Goal: Task Accomplishment & Management: Use online tool/utility

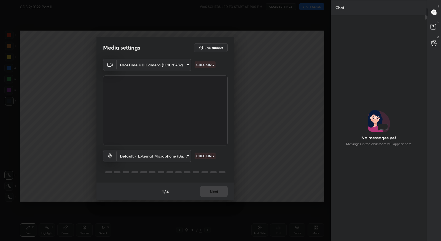
scroll to position [2, 2]
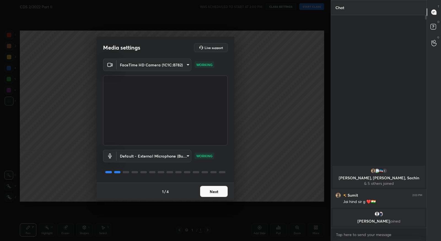
click at [217, 189] on button "Next" at bounding box center [214, 191] width 28 height 11
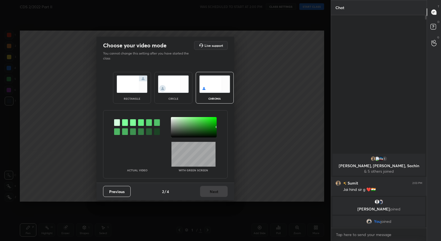
click at [126, 123] on div at bounding box center [125, 122] width 6 height 7
click at [173, 119] on div at bounding box center [194, 127] width 46 height 20
click at [221, 195] on button "Next" at bounding box center [214, 191] width 28 height 11
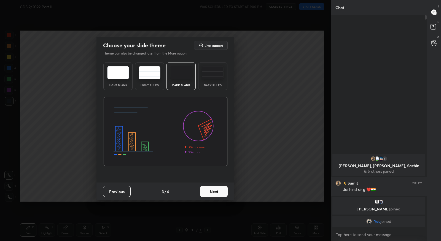
click at [224, 193] on button "Next" at bounding box center [214, 191] width 28 height 11
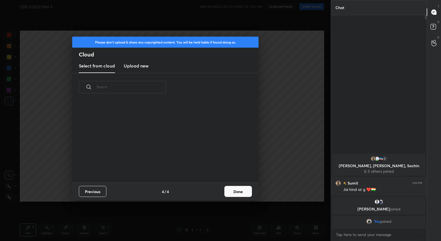
click at [233, 191] on button "Done" at bounding box center [238, 191] width 28 height 11
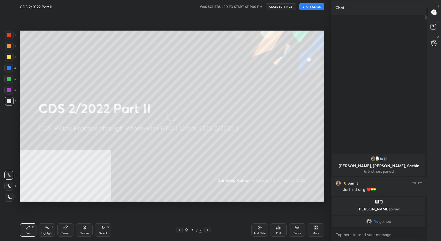
click at [313, 230] on div "More" at bounding box center [316, 230] width 17 height 13
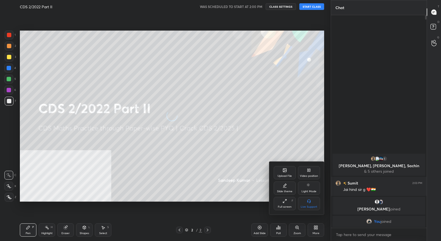
click at [308, 176] on div "Video position" at bounding box center [309, 176] width 18 height 3
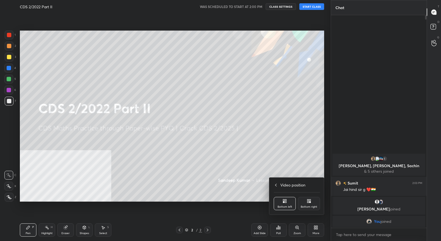
click at [306, 202] on div "Bottom right" at bounding box center [309, 203] width 22 height 13
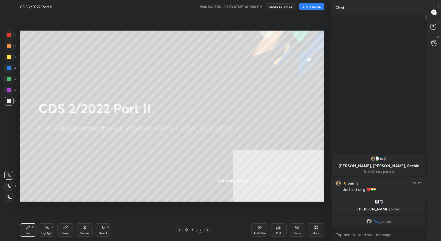
click at [315, 8] on button "START CLASS" at bounding box center [311, 6] width 25 height 7
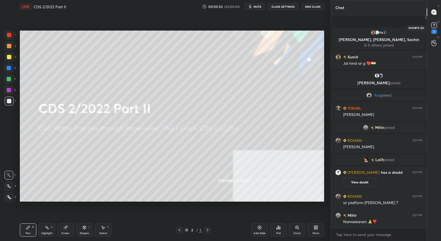
click at [436, 27] on rect at bounding box center [434, 25] width 5 height 5
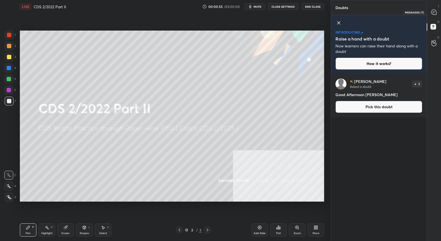
click at [433, 10] on icon at bounding box center [434, 12] width 5 height 5
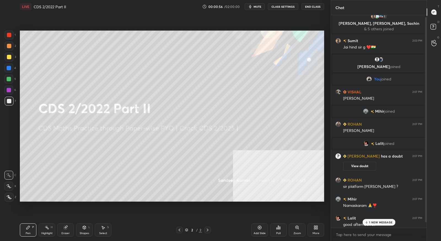
scroll to position [8, 0]
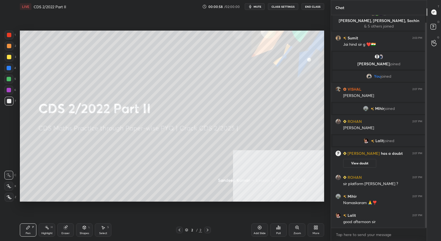
click at [315, 232] on div "More" at bounding box center [316, 233] width 7 height 3
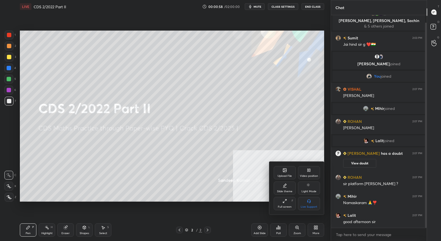
click at [288, 178] on div "Upload File" at bounding box center [285, 176] width 14 height 3
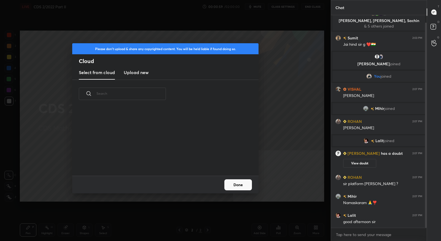
scroll to position [68, 177]
click at [142, 77] on new "Upload new" at bounding box center [136, 73] width 25 height 14
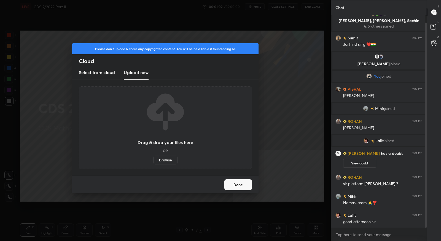
click at [170, 160] on label "Browse" at bounding box center [165, 160] width 25 height 9
click at [153, 160] on input "Browse" at bounding box center [153, 160] width 0 height 9
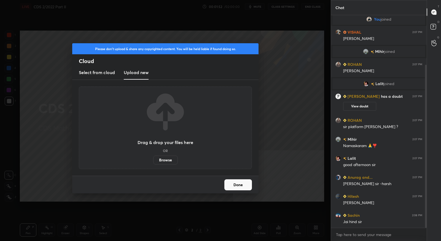
scroll to position [89, 0]
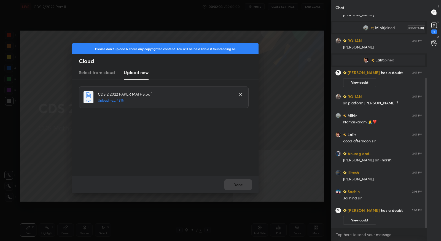
click at [433, 28] on icon at bounding box center [434, 25] width 8 height 8
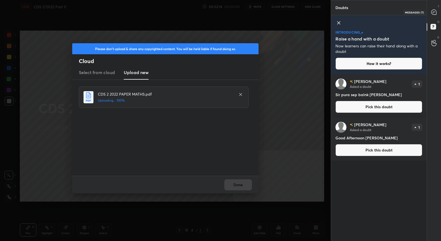
click at [434, 11] on icon at bounding box center [434, 12] width 5 height 5
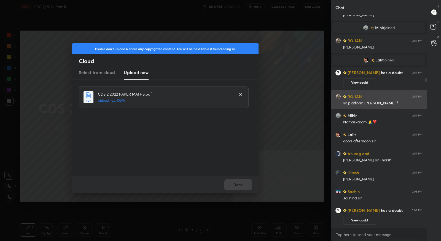
scroll to position [211, 94]
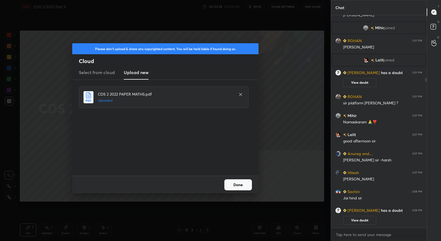
click at [238, 189] on button "Done" at bounding box center [238, 185] width 28 height 11
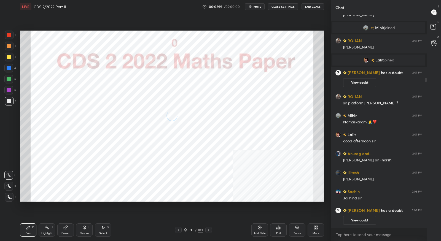
scroll to position [127, 0]
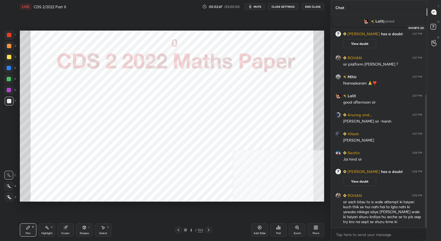
click at [435, 30] on icon at bounding box center [434, 28] width 10 height 10
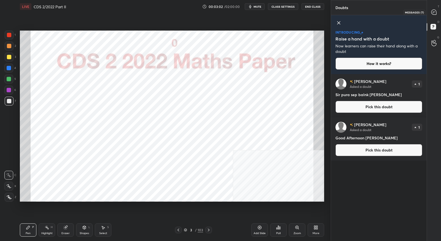
click at [437, 15] on div at bounding box center [434, 12] width 11 height 10
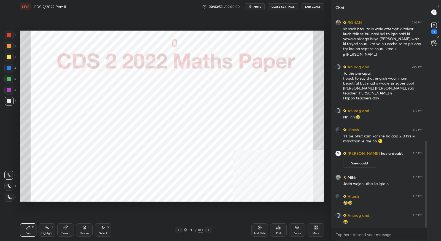
scroll to position [307, 0]
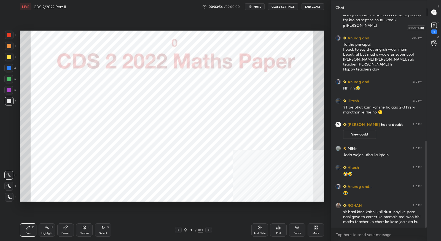
click at [437, 28] on icon at bounding box center [434, 25] width 8 height 8
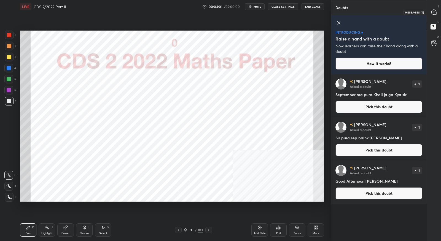
click at [432, 12] on icon at bounding box center [434, 12] width 5 height 5
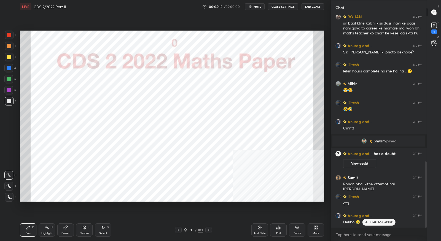
scroll to position [487, 0]
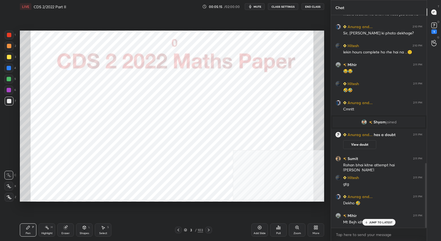
click at [177, 231] on icon at bounding box center [178, 230] width 4 height 4
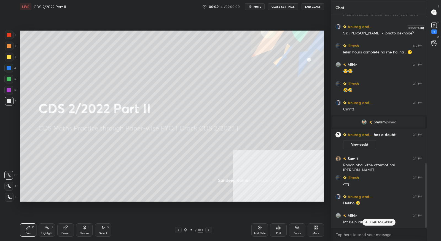
click at [435, 26] on rect at bounding box center [434, 25] width 5 height 5
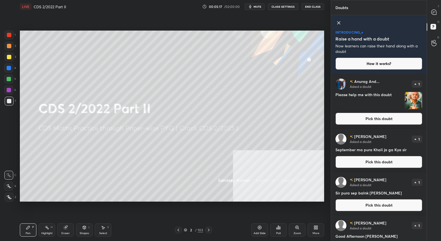
click at [384, 117] on button "Pick this doubt" at bounding box center [379, 119] width 87 height 12
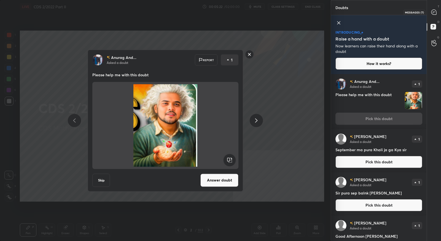
click at [435, 12] on icon at bounding box center [434, 12] width 5 height 5
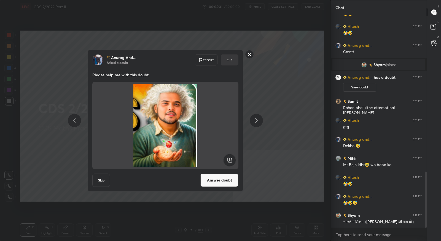
scroll to position [614, 0]
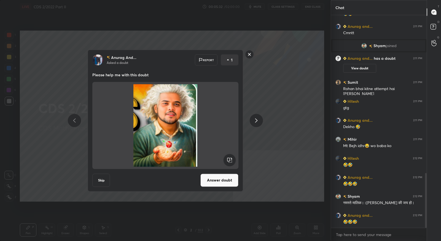
click at [248, 54] on rect at bounding box center [249, 54] width 9 height 9
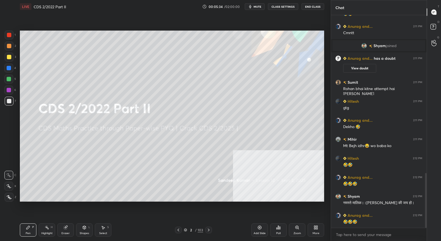
drag, startPoint x: 208, startPoint y: 230, endPoint x: 217, endPoint y: 224, distance: 10.4
click at [208, 230] on icon at bounding box center [209, 230] width 2 height 3
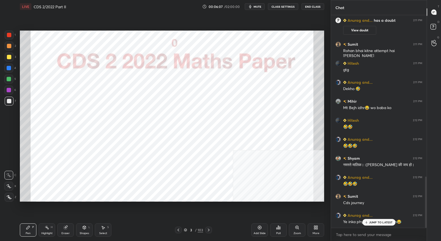
scroll to position [671, 0]
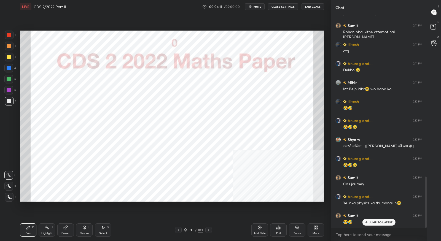
click at [208, 232] on icon at bounding box center [209, 230] width 4 height 4
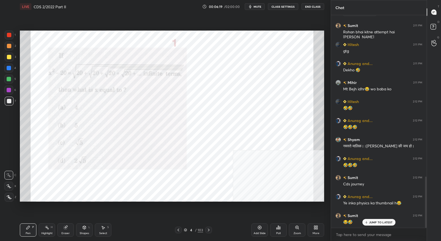
scroll to position [690, 0]
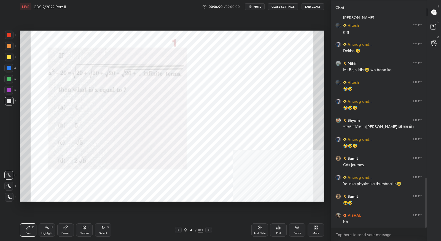
drag, startPoint x: 9, startPoint y: 35, endPoint x: 7, endPoint y: 38, distance: 3.5
click at [10, 36] on div at bounding box center [9, 35] width 4 height 4
drag, startPoint x: 8, startPoint y: 187, endPoint x: 15, endPoint y: 171, distance: 17.5
click at [8, 187] on icon at bounding box center [9, 186] width 4 height 3
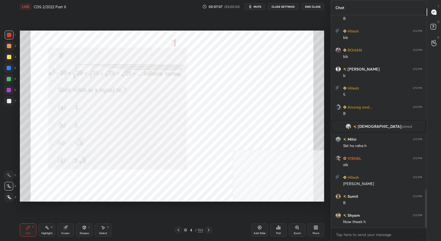
scroll to position [970, 0]
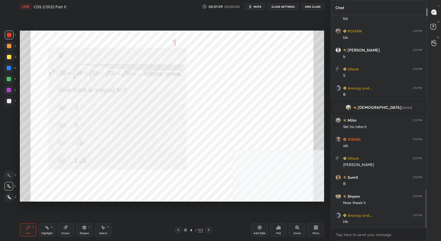
click at [210, 232] on icon at bounding box center [209, 230] width 4 height 4
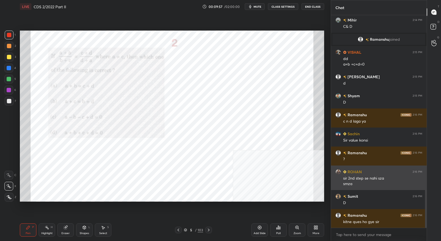
scroll to position [957, 0]
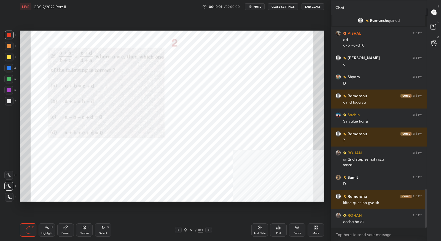
click at [210, 230] on icon at bounding box center [209, 230] width 4 height 4
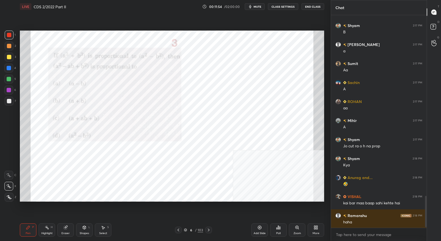
scroll to position [1223, 0]
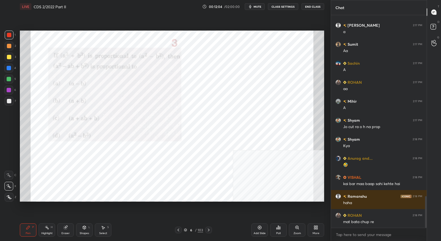
click at [66, 232] on div "Eraser" at bounding box center [65, 233] width 8 height 3
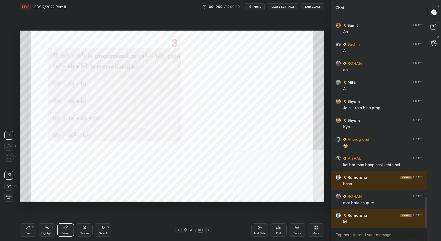
click at [8, 187] on icon at bounding box center [9, 186] width 3 height 3
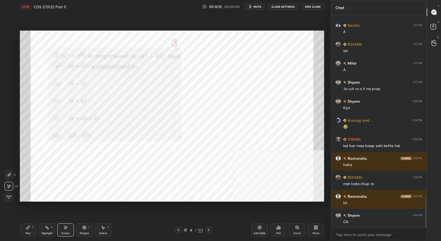
drag, startPoint x: 28, startPoint y: 227, endPoint x: 41, endPoint y: 210, distance: 21.8
click at [29, 226] on icon at bounding box center [27, 227] width 3 height 3
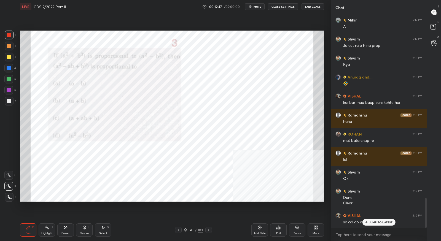
scroll to position [1305, 0]
click at [210, 232] on icon at bounding box center [209, 230] width 4 height 4
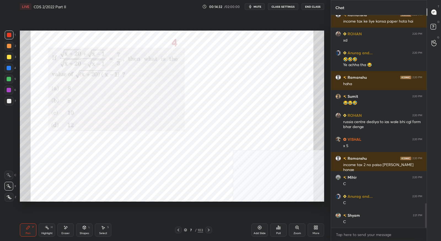
scroll to position [1637, 0]
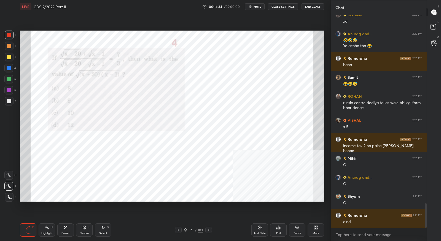
click at [210, 228] on icon at bounding box center [209, 230] width 4 height 4
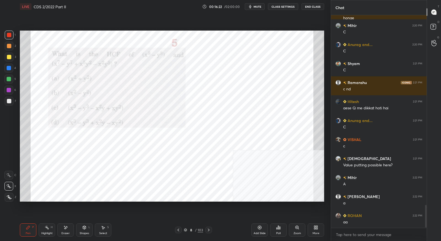
scroll to position [1789, 0]
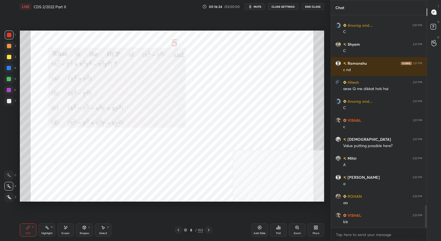
drag, startPoint x: 67, startPoint y: 233, endPoint x: 87, endPoint y: 204, distance: 35.0
click at [68, 233] on div "Eraser" at bounding box center [65, 233] width 8 height 3
drag, startPoint x: 29, startPoint y: 228, endPoint x: 35, endPoint y: 223, distance: 7.4
click at [29, 229] on icon at bounding box center [28, 228] width 4 height 4
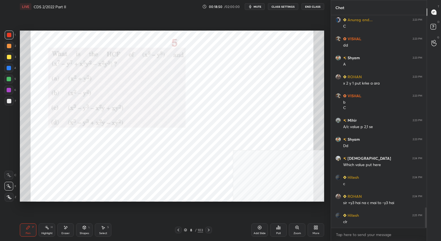
scroll to position [2023, 0]
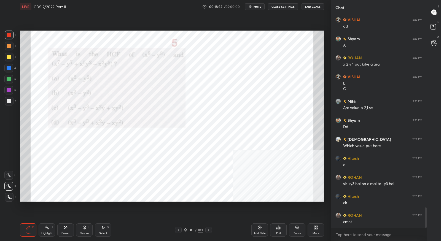
click at [68, 228] on div "Eraser" at bounding box center [65, 230] width 17 height 13
click at [28, 227] on icon at bounding box center [27, 227] width 3 height 3
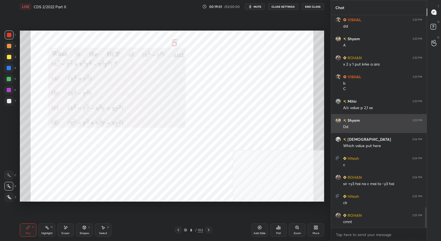
scroll to position [2028, 0]
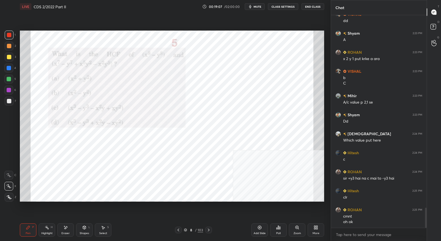
click at [207, 231] on icon at bounding box center [209, 230] width 4 height 4
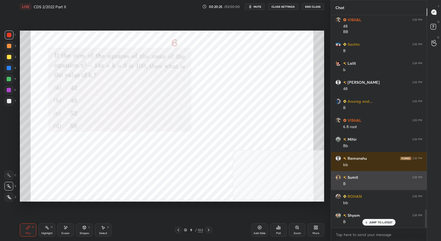
scroll to position [2262, 0]
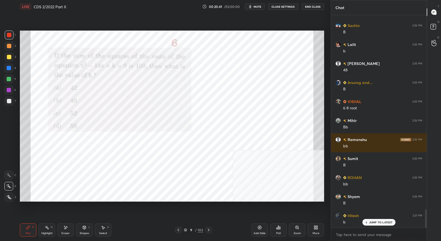
click at [210, 232] on div at bounding box center [208, 230] width 7 height 7
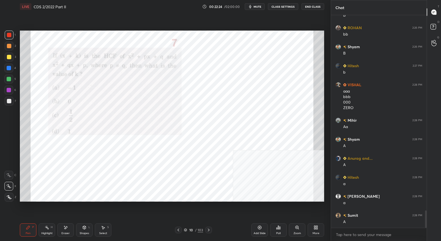
scroll to position [2431, 0]
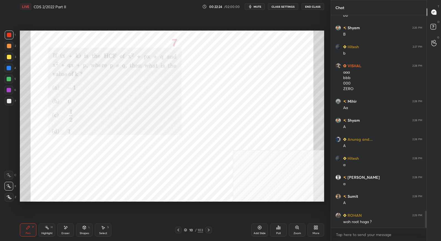
click at [209, 231] on icon at bounding box center [209, 230] width 4 height 4
click at [180, 231] on icon at bounding box center [178, 230] width 4 height 4
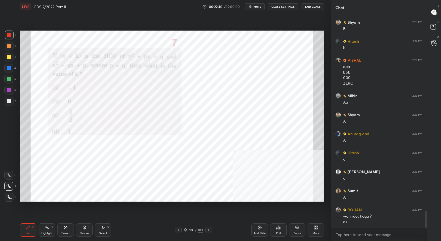
click at [209, 232] on icon at bounding box center [209, 230] width 4 height 4
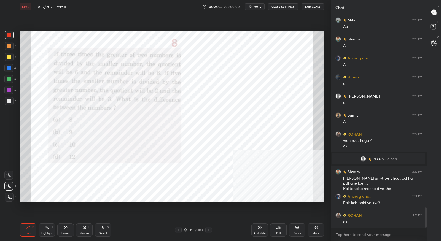
scroll to position [2027, 0]
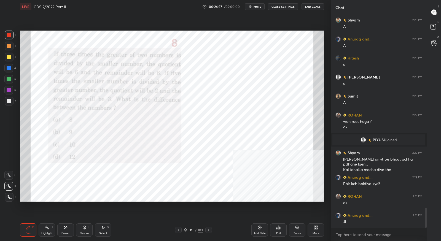
click at [207, 229] on icon at bounding box center [209, 230] width 4 height 4
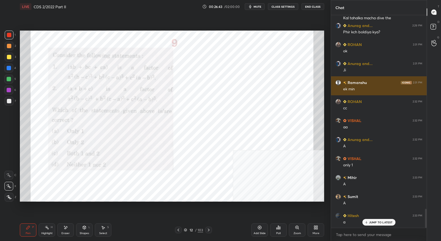
scroll to position [2198, 0]
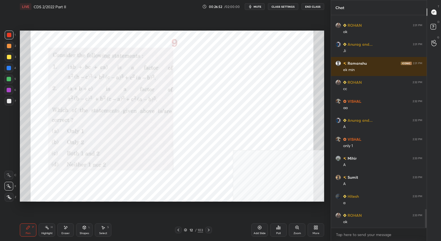
click at [210, 231] on icon at bounding box center [209, 230] width 4 height 4
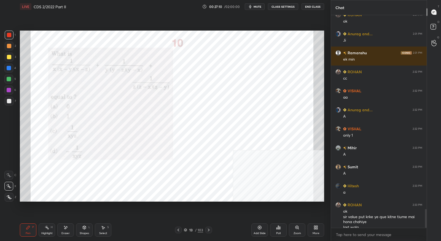
scroll to position [2214, 0]
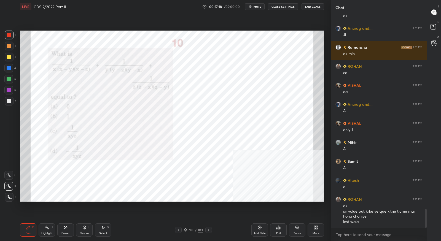
click at [178, 230] on icon at bounding box center [178, 230] width 4 height 4
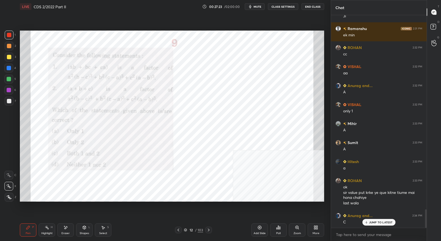
click at [209, 231] on icon at bounding box center [209, 230] width 4 height 4
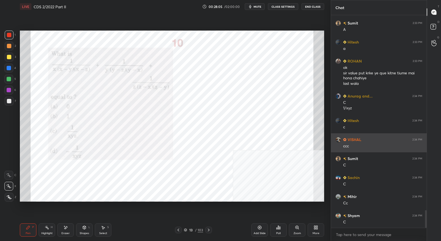
scroll to position [2353, 0]
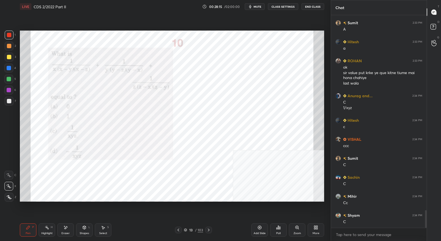
click at [210, 231] on icon at bounding box center [209, 230] width 4 height 4
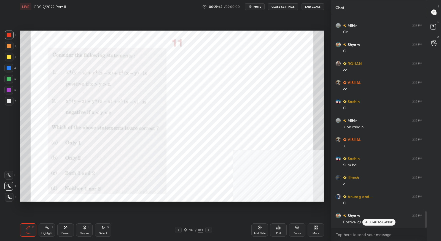
scroll to position [2543, 0]
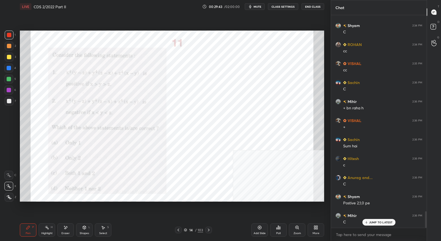
click at [66, 228] on icon at bounding box center [66, 227] width 3 height 3
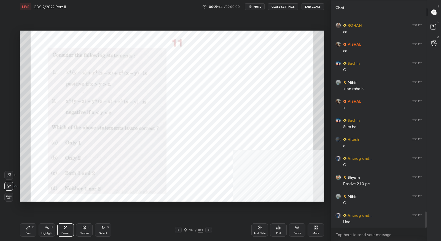
scroll to position [2581, 0]
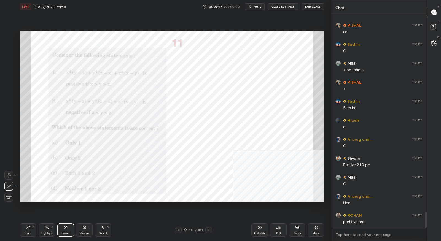
click at [29, 230] on div "Pen P" at bounding box center [28, 230] width 17 height 13
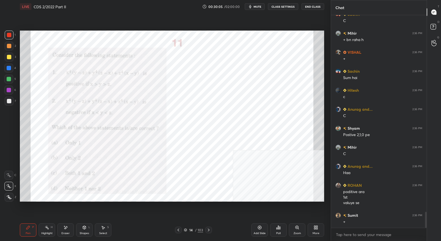
scroll to position [2630, 0]
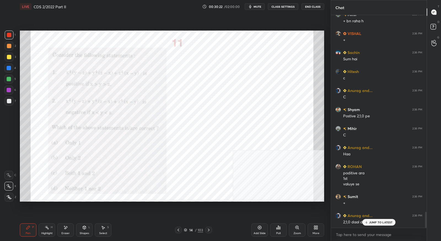
click at [65, 228] on icon at bounding box center [66, 227] width 3 height 3
drag, startPoint x: 28, startPoint y: 231, endPoint x: 31, endPoint y: 225, distance: 6.0
click at [29, 231] on div "Pen P" at bounding box center [28, 230] width 17 height 13
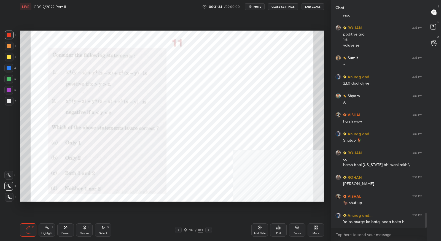
scroll to position [2788, 0]
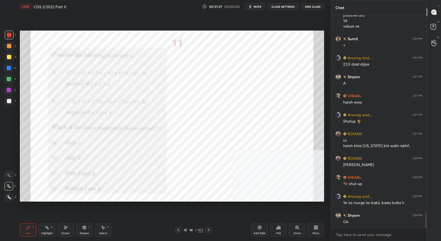
click at [211, 231] on div at bounding box center [208, 230] width 7 height 7
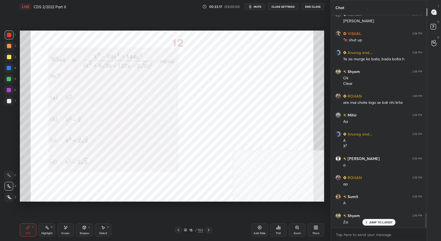
scroll to position [2932, 0]
click at [207, 231] on icon at bounding box center [209, 230] width 4 height 4
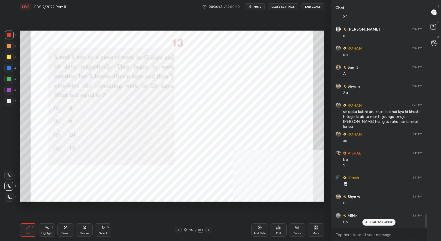
scroll to position [3081, 0]
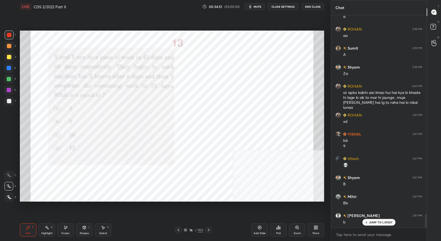
drag, startPoint x: 66, startPoint y: 228, endPoint x: 71, endPoint y: 223, distance: 6.6
click at [68, 228] on icon at bounding box center [65, 228] width 4 height 5
drag, startPoint x: 26, startPoint y: 231, endPoint x: 31, endPoint y: 224, distance: 8.1
click at [26, 231] on div "Pen P" at bounding box center [28, 230] width 17 height 13
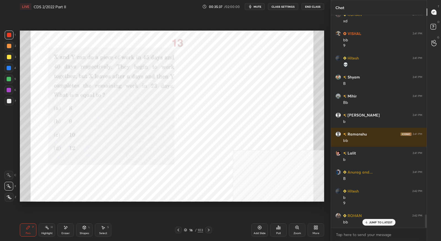
scroll to position [3201, 0]
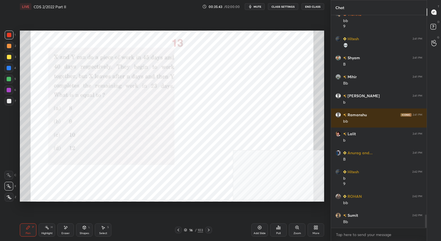
click at [210, 233] on div at bounding box center [208, 230] width 7 height 7
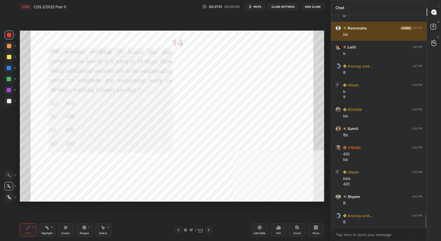
scroll to position [3307, 0]
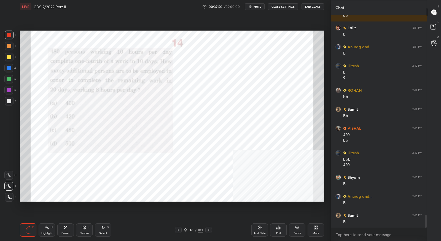
click at [210, 230] on icon at bounding box center [209, 230] width 4 height 4
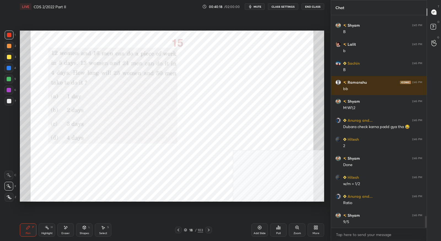
scroll to position [3649, 0]
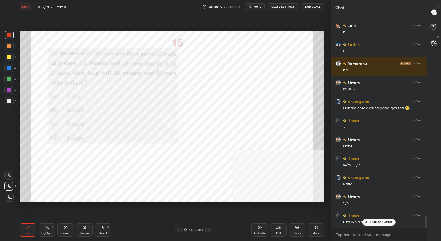
click at [66, 231] on div "Eraser" at bounding box center [65, 230] width 17 height 13
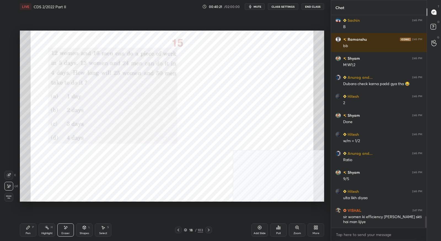
drag, startPoint x: 31, startPoint y: 231, endPoint x: 34, endPoint y: 227, distance: 4.5
click at [31, 231] on div "Pen P" at bounding box center [28, 230] width 17 height 13
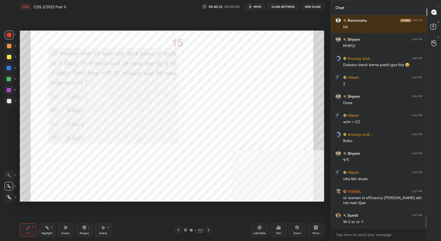
drag, startPoint x: 68, startPoint y: 232, endPoint x: 73, endPoint y: 230, distance: 5.2
click at [69, 232] on div "Eraser" at bounding box center [65, 233] width 8 height 3
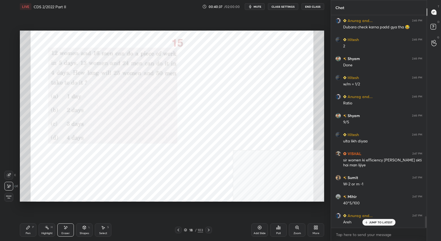
scroll to position [3749, 0]
drag, startPoint x: 32, startPoint y: 228, endPoint x: 35, endPoint y: 226, distance: 4.1
click at [32, 228] on div "Pen P" at bounding box center [28, 230] width 17 height 13
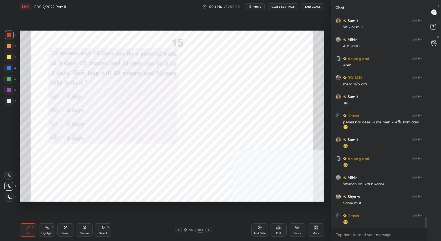
scroll to position [3887, 0]
click at [210, 233] on div at bounding box center [208, 230] width 7 height 7
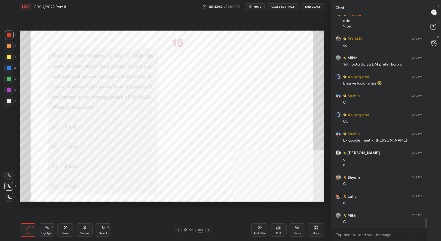
scroll to position [4222, 0]
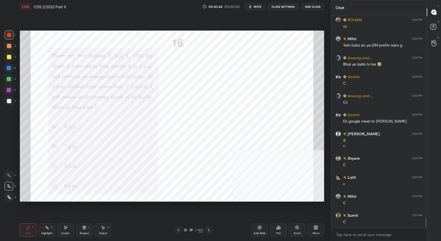
click at [210, 232] on icon at bounding box center [209, 230] width 4 height 4
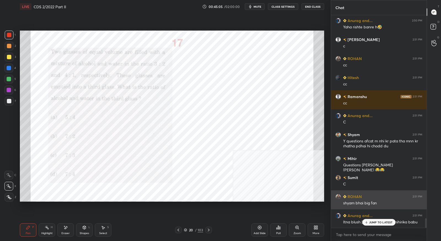
scroll to position [4512, 0]
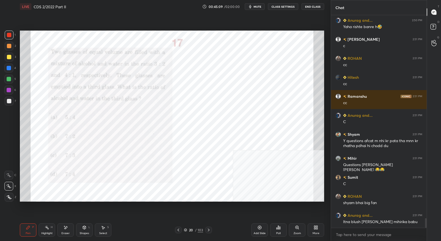
click at [208, 230] on icon at bounding box center [209, 230] width 4 height 4
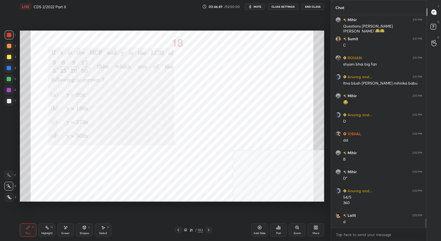
scroll to position [4670, 0]
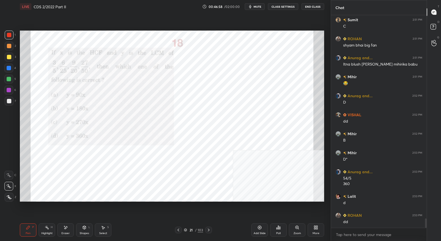
click at [208, 231] on icon at bounding box center [209, 230] width 4 height 4
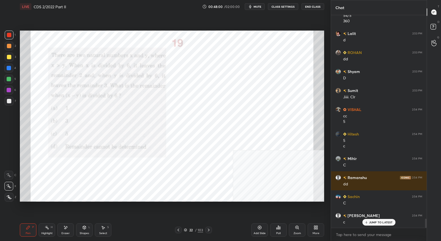
scroll to position [4852, 0]
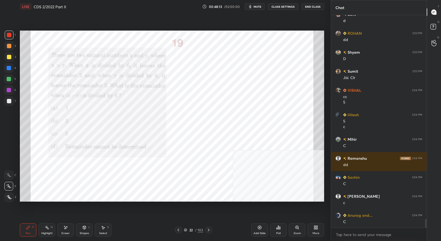
click at [211, 231] on div at bounding box center [208, 230] width 7 height 7
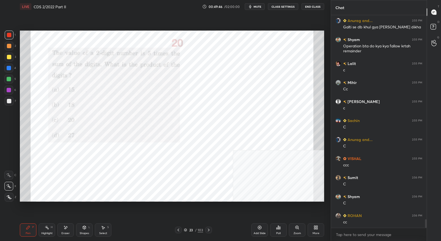
scroll to position [5105, 0]
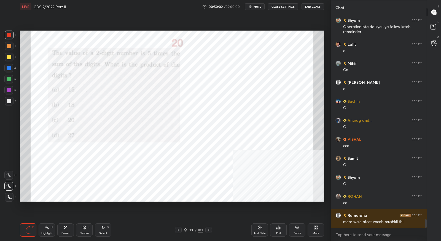
click at [210, 230] on icon at bounding box center [209, 230] width 4 height 4
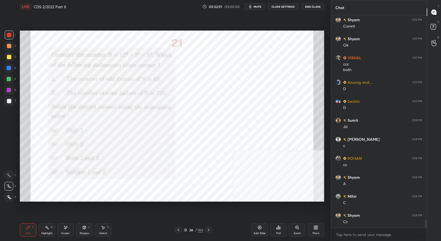
scroll to position [5338, 0]
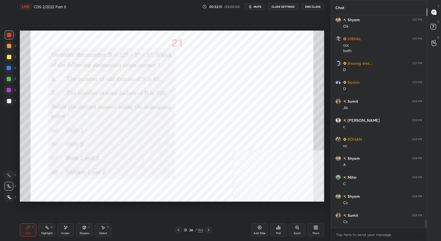
click at [210, 231] on icon at bounding box center [209, 230] width 4 height 4
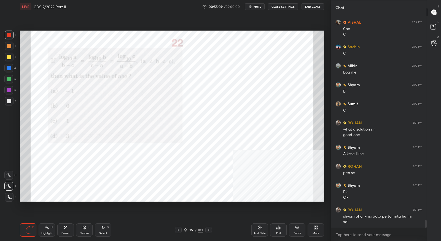
scroll to position [5627, 0]
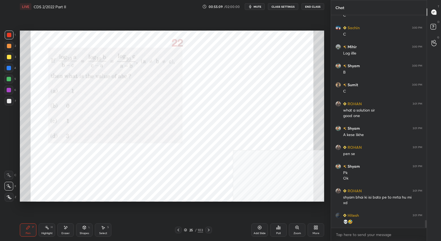
click at [210, 230] on icon at bounding box center [209, 230] width 4 height 4
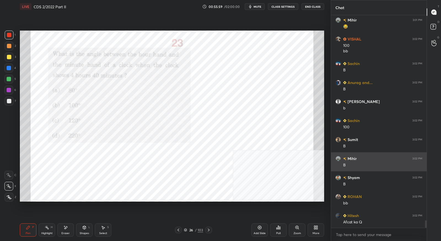
scroll to position [5861, 0]
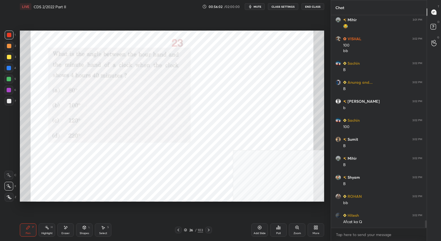
click at [208, 231] on icon at bounding box center [209, 230] width 4 height 4
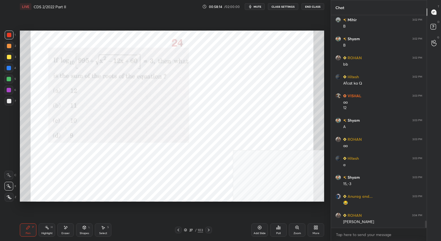
scroll to position [6018, 0]
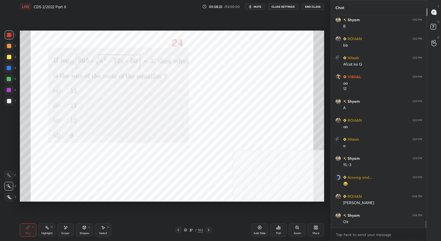
click at [209, 231] on icon at bounding box center [209, 230] width 4 height 4
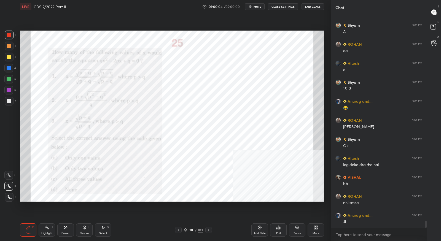
scroll to position [6114, 0]
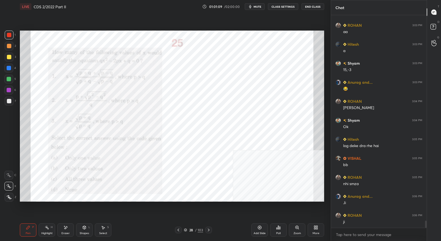
drag, startPoint x: 66, startPoint y: 233, endPoint x: 51, endPoint y: 221, distance: 18.6
click at [66, 233] on div "Eraser" at bounding box center [65, 233] width 8 height 3
click at [31, 228] on div "Pen P" at bounding box center [28, 230] width 17 height 13
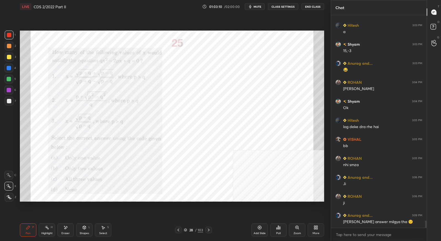
drag, startPoint x: 260, startPoint y: 232, endPoint x: 252, endPoint y: 218, distance: 16.0
click at [260, 232] on div "Add Slide" at bounding box center [259, 230] width 17 height 13
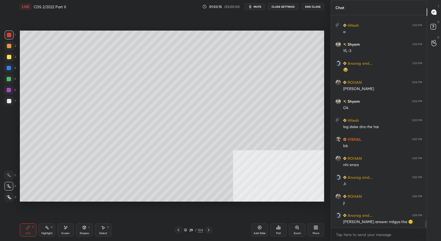
drag, startPoint x: 180, startPoint y: 231, endPoint x: 184, endPoint y: 229, distance: 4.0
click at [180, 231] on icon at bounding box center [178, 230] width 4 height 4
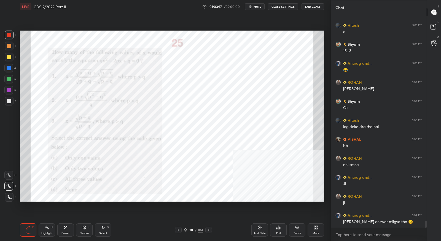
click at [207, 230] on icon at bounding box center [209, 230] width 4 height 4
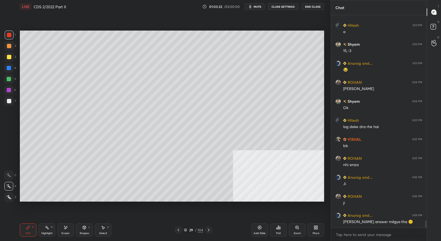
click at [67, 234] on div "Eraser" at bounding box center [65, 233] width 8 height 3
click at [19, 234] on div "LIVE CDS 2/2022 Part II 01:03:33 / 02:00:00 mute CLASS SETTINGS End Class Setti…" at bounding box center [172, 120] width 309 height 241
click at [25, 228] on div "Pen P" at bounding box center [28, 230] width 17 height 13
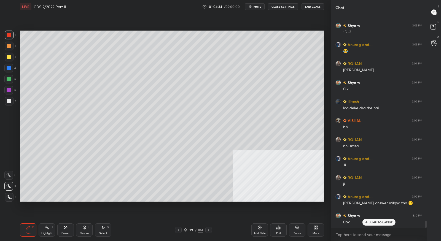
click at [177, 229] on icon at bounding box center [178, 230] width 4 height 4
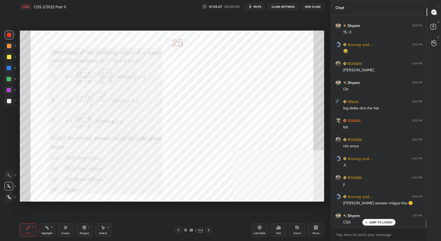
scroll to position [6170, 0]
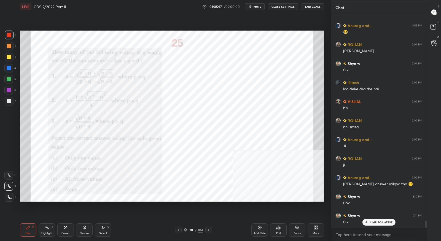
click at [210, 230] on icon at bounding box center [209, 230] width 4 height 4
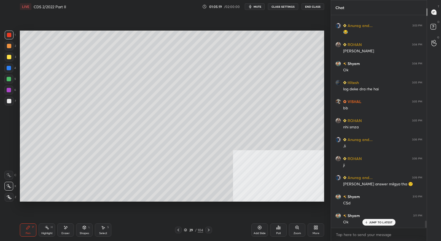
drag, startPoint x: 180, startPoint y: 231, endPoint x: 179, endPoint y: 220, distance: 10.5
click at [179, 230] on icon at bounding box center [178, 230] width 4 height 4
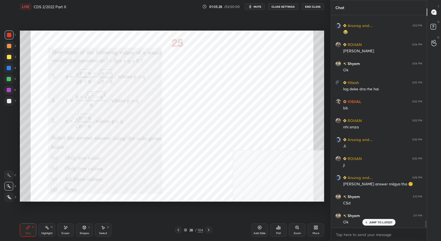
click at [210, 230] on icon at bounding box center [209, 230] width 4 height 4
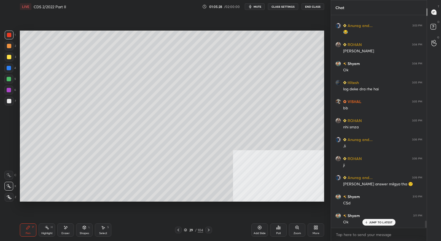
click at [209, 229] on icon at bounding box center [209, 230] width 4 height 4
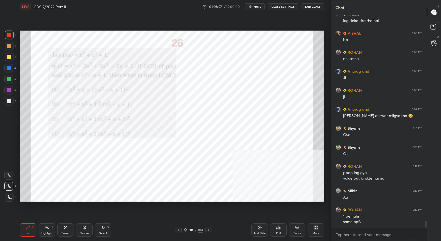
scroll to position [6258, 0]
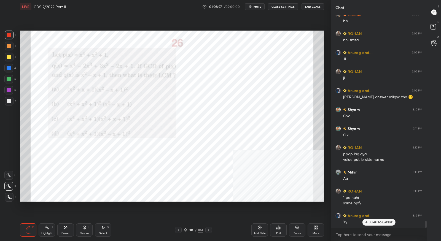
click at [209, 228] on icon at bounding box center [209, 230] width 4 height 4
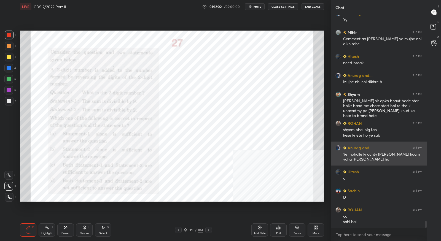
scroll to position [6479, 0]
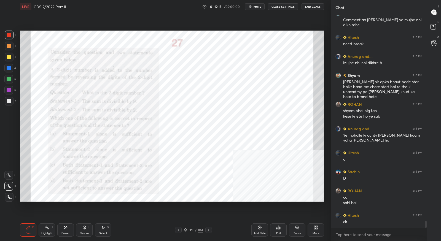
click at [210, 232] on icon at bounding box center [209, 230] width 4 height 4
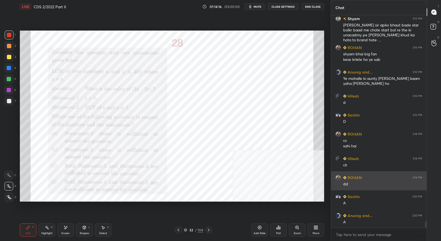
scroll to position [6536, 0]
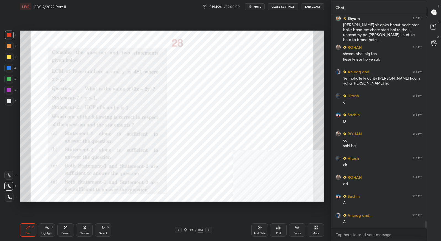
click at [211, 232] on div at bounding box center [208, 230] width 7 height 7
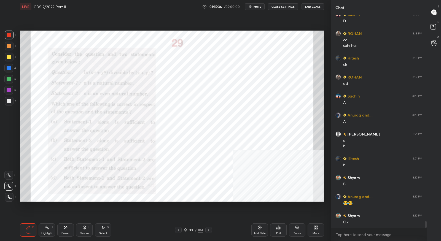
scroll to position [6637, 0]
click at [210, 232] on icon at bounding box center [209, 230] width 4 height 4
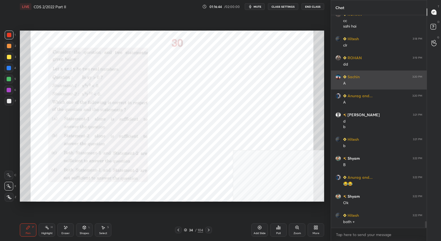
scroll to position [6675, 0]
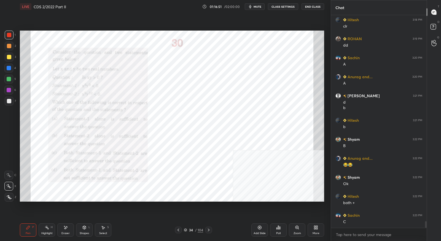
drag, startPoint x: 69, startPoint y: 231, endPoint x: 71, endPoint y: 221, distance: 9.4
click at [69, 230] on div "Eraser" at bounding box center [65, 230] width 17 height 13
click at [30, 229] on icon at bounding box center [28, 228] width 4 height 4
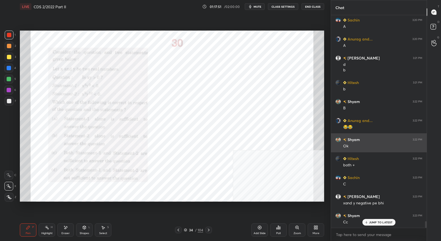
scroll to position [6713, 0]
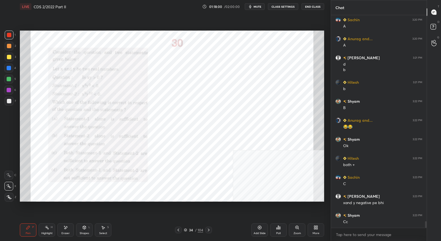
click at [211, 231] on div at bounding box center [208, 230] width 7 height 7
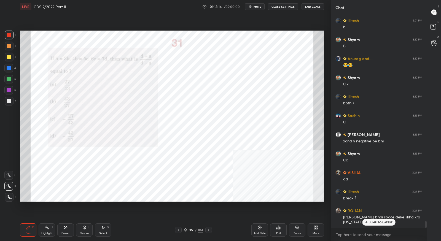
scroll to position [6794, 0]
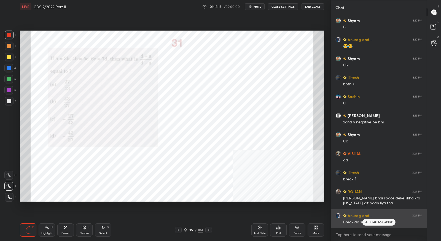
drag, startPoint x: 372, startPoint y: 222, endPoint x: 374, endPoint y: 214, distance: 8.1
click at [372, 221] on p "JUMP TO LATEST" at bounding box center [381, 222] width 24 height 3
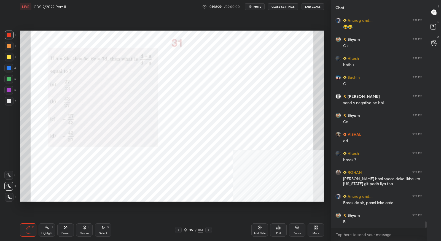
scroll to position [6832, 0]
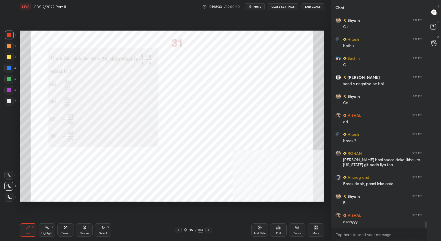
click at [259, 8] on span "mute" at bounding box center [258, 7] width 8 height 4
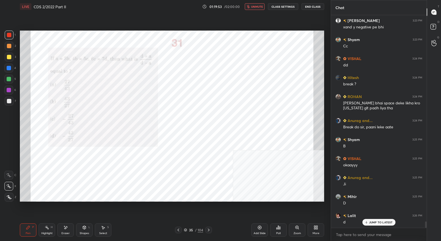
scroll to position [6908, 0]
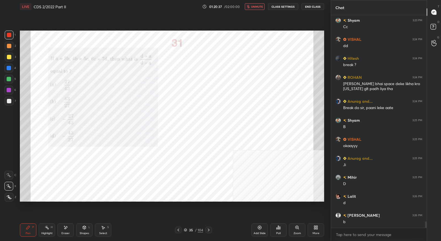
click at [259, 6] on span "unmute" at bounding box center [257, 7] width 12 height 4
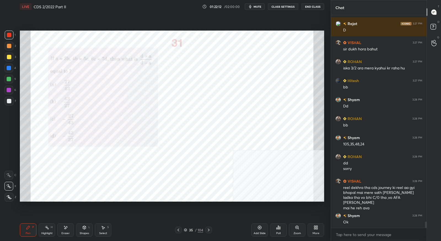
scroll to position [7138, 0]
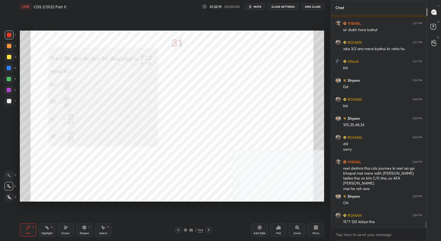
click at [207, 231] on icon at bounding box center [209, 230] width 4 height 4
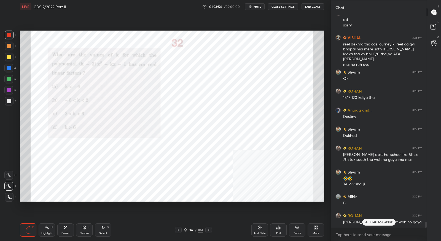
scroll to position [7263, 0]
click at [209, 233] on div at bounding box center [208, 230] width 7 height 7
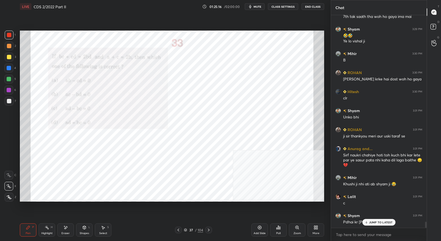
scroll to position [7411, 0]
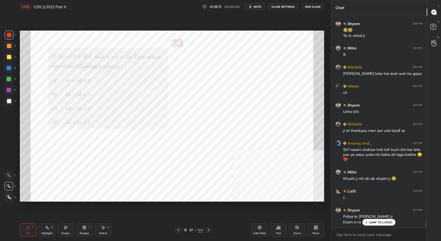
drag, startPoint x: 68, startPoint y: 229, endPoint x: 75, endPoint y: 202, distance: 28.1
click at [68, 229] on div "Eraser" at bounding box center [65, 230] width 17 height 13
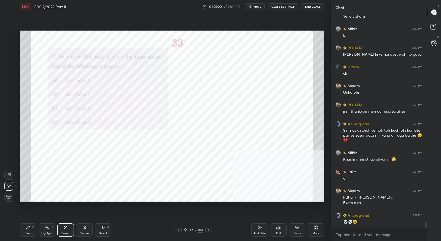
click at [31, 231] on div "Pen P" at bounding box center [28, 230] width 17 height 13
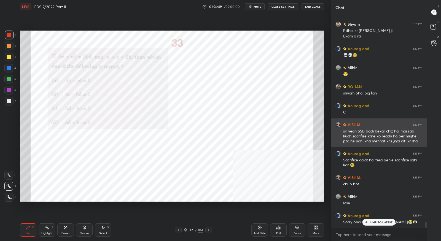
scroll to position [7598, 0]
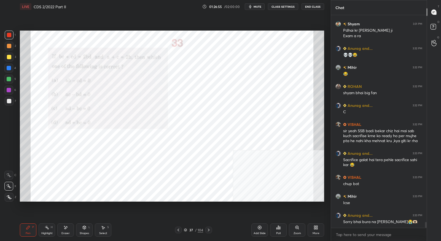
click at [209, 231] on icon at bounding box center [209, 230] width 4 height 4
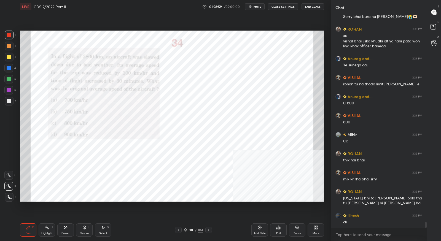
scroll to position [7803, 0]
click at [210, 231] on icon at bounding box center [209, 230] width 4 height 4
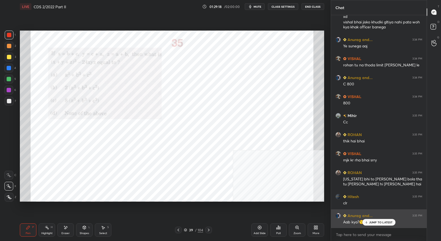
click at [368, 223] on icon at bounding box center [367, 222] width 4 height 3
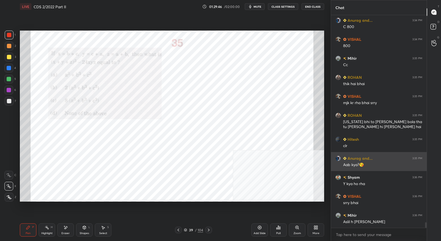
scroll to position [7898, 0]
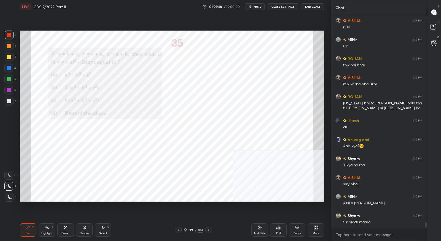
drag, startPoint x: 68, startPoint y: 232, endPoint x: 67, endPoint y: 228, distance: 3.8
click at [68, 231] on div "Eraser" at bounding box center [65, 230] width 17 height 13
drag, startPoint x: 30, startPoint y: 234, endPoint x: 30, endPoint y: 230, distance: 3.3
click at [30, 233] on div "Pen" at bounding box center [28, 233] width 5 height 3
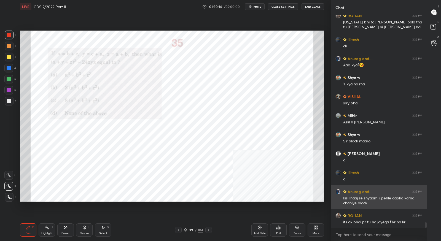
scroll to position [7980, 0]
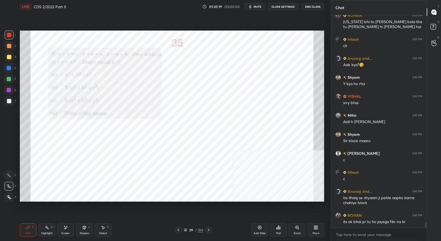
click at [209, 231] on icon at bounding box center [209, 230] width 4 height 4
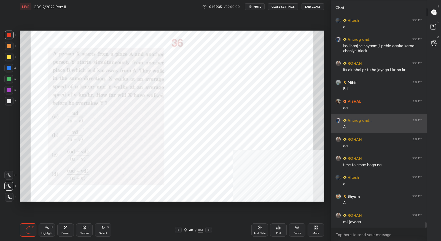
scroll to position [8151, 0]
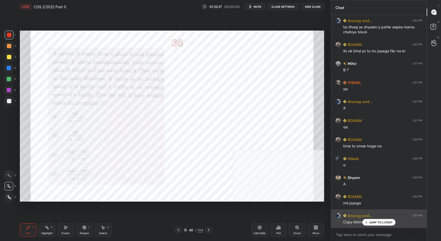
drag, startPoint x: 375, startPoint y: 221, endPoint x: 382, endPoint y: 216, distance: 8.7
click at [375, 220] on div "JUMP TO LATEST" at bounding box center [378, 222] width 33 height 7
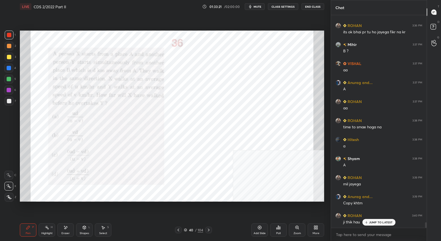
click at [208, 229] on icon at bounding box center [209, 230] width 2 height 3
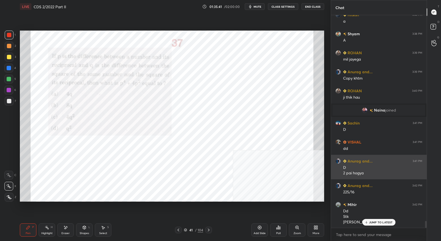
scroll to position [6357, 0]
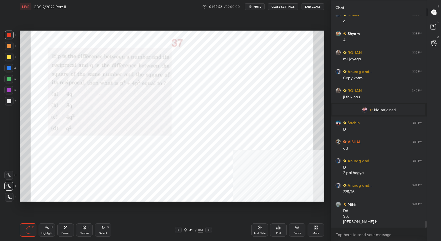
click at [208, 228] on icon at bounding box center [209, 230] width 4 height 4
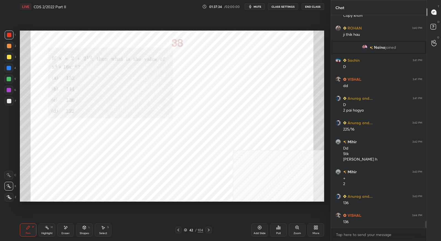
scroll to position [6443, 0]
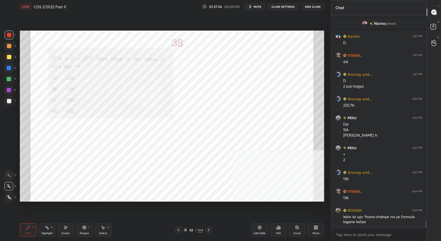
drag, startPoint x: 69, startPoint y: 229, endPoint x: 77, endPoint y: 225, distance: 8.8
click at [70, 230] on div "Eraser" at bounding box center [65, 230] width 17 height 13
drag, startPoint x: 29, startPoint y: 228, endPoint x: 69, endPoint y: 208, distance: 44.9
click at [29, 228] on icon at bounding box center [28, 228] width 4 height 4
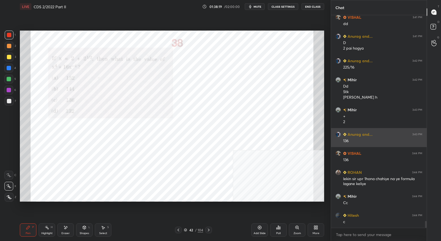
scroll to position [6500, 0]
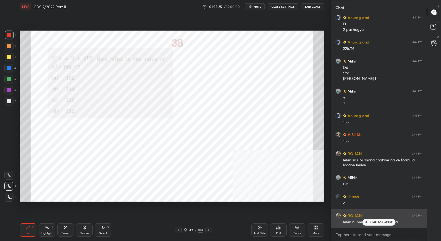
drag, startPoint x: 367, startPoint y: 223, endPoint x: 369, endPoint y: 221, distance: 3.1
click at [367, 223] on icon at bounding box center [367, 222] width 4 height 3
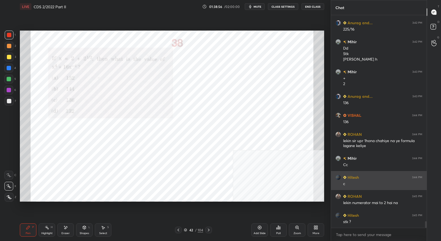
scroll to position [6538, 0]
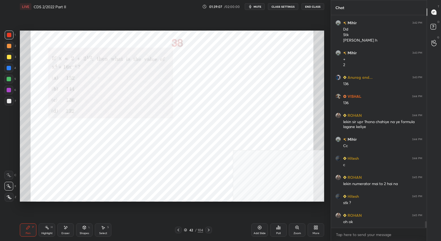
click at [208, 229] on icon at bounding box center [209, 230] width 2 height 3
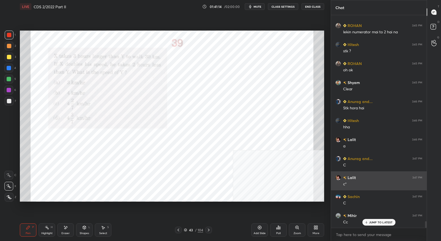
scroll to position [6691, 0]
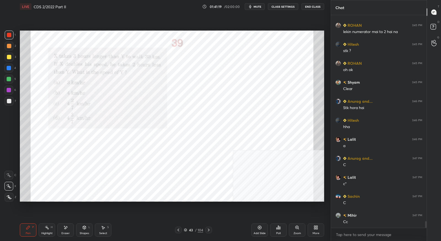
click at [207, 230] on icon at bounding box center [209, 230] width 4 height 4
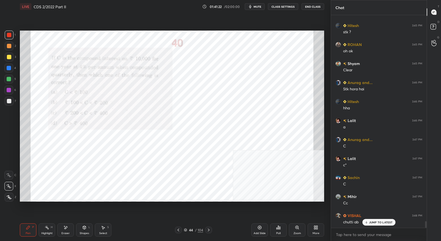
scroll to position [6729, 0]
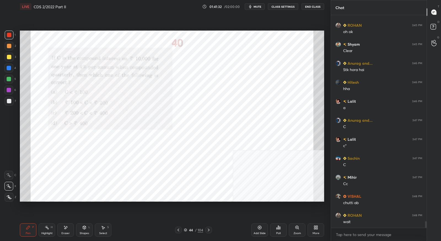
click at [178, 232] on icon at bounding box center [178, 230] width 4 height 4
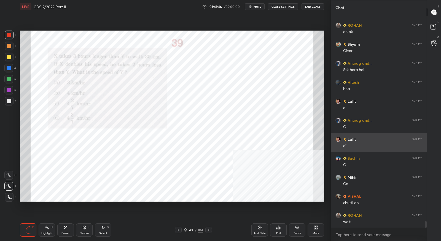
scroll to position [6734, 0]
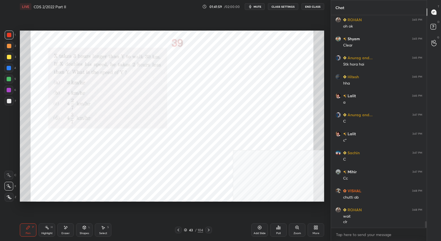
click at [210, 231] on icon at bounding box center [209, 230] width 4 height 4
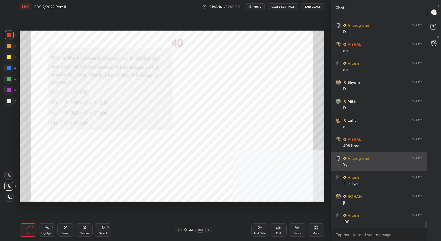
scroll to position [6949, 0]
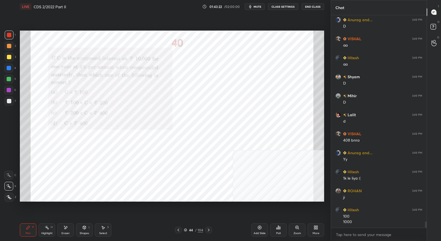
click at [210, 232] on icon at bounding box center [209, 230] width 4 height 4
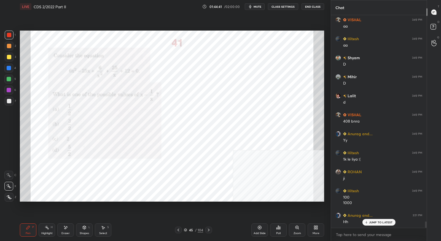
scroll to position [6987, 0]
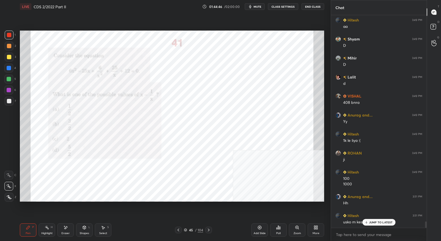
click at [66, 231] on div "Eraser" at bounding box center [65, 230] width 17 height 13
drag, startPoint x: 29, startPoint y: 234, endPoint x: 30, endPoint y: 231, distance: 3.2
click at [29, 234] on div "Pen" at bounding box center [28, 233] width 5 height 3
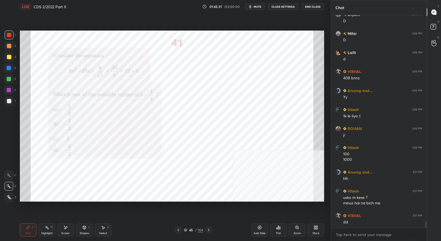
scroll to position [7031, 0]
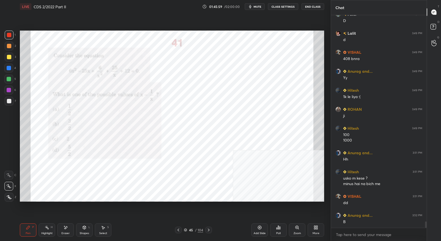
click at [208, 230] on icon at bounding box center [209, 230] width 4 height 4
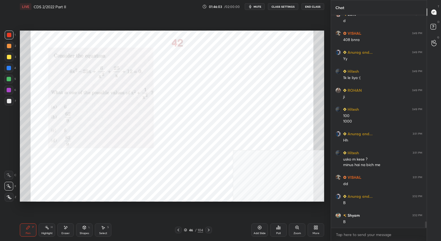
click at [181, 230] on icon at bounding box center [178, 230] width 4 height 4
click at [210, 230] on icon at bounding box center [209, 230] width 4 height 4
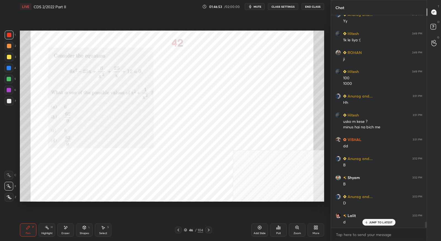
scroll to position [7107, 0]
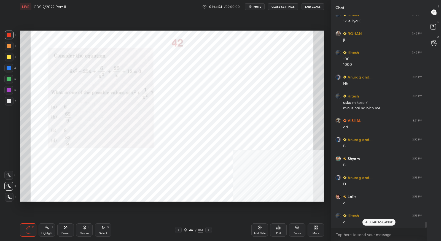
click at [180, 231] on icon at bounding box center [178, 230] width 4 height 4
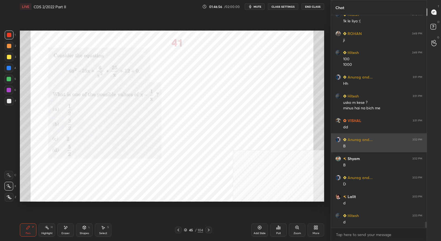
scroll to position [7107, 0]
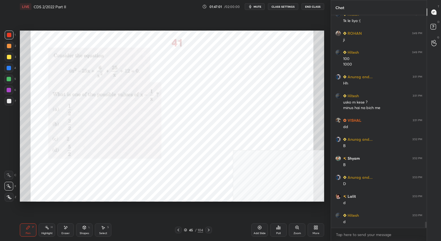
click at [207, 232] on icon at bounding box center [209, 230] width 4 height 4
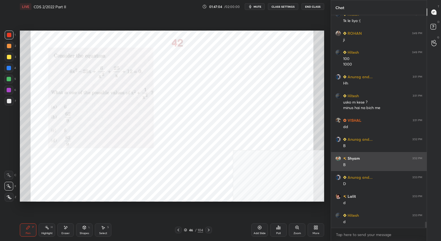
scroll to position [7126, 0]
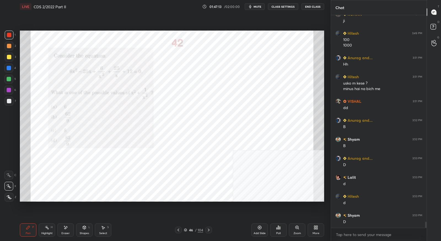
click at [210, 231] on icon at bounding box center [209, 230] width 4 height 4
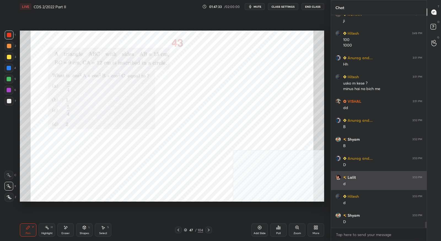
scroll to position [7145, 0]
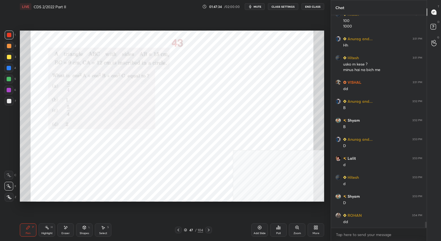
drag, startPoint x: 69, startPoint y: 225, endPoint x: 77, endPoint y: 208, distance: 19.3
click at [70, 225] on div "Eraser" at bounding box center [65, 230] width 17 height 13
drag, startPoint x: 30, startPoint y: 226, endPoint x: 28, endPoint y: 213, distance: 13.9
click at [30, 226] on icon at bounding box center [28, 228] width 4 height 4
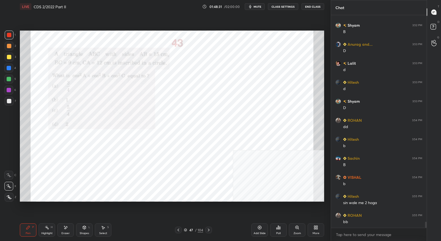
scroll to position [7259, 0]
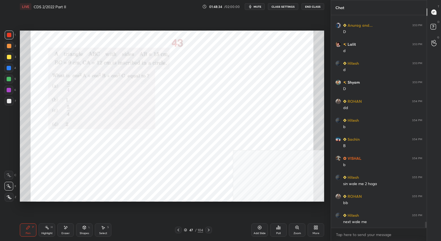
click at [211, 231] on div at bounding box center [208, 230] width 7 height 7
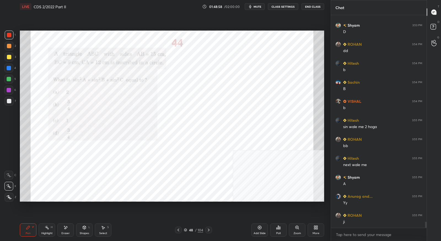
click at [208, 229] on icon at bounding box center [209, 230] width 4 height 4
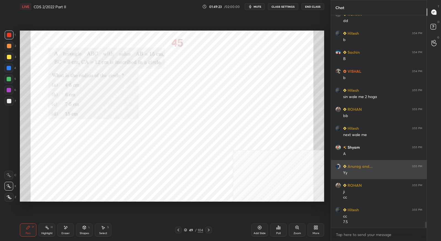
scroll to position [7365, 0]
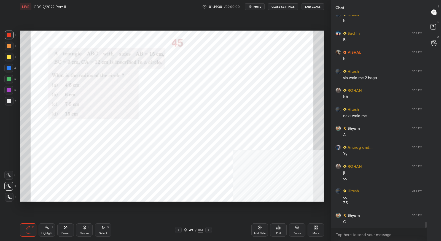
click at [209, 229] on icon at bounding box center [209, 230] width 4 height 4
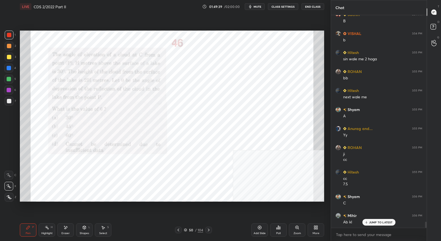
scroll to position [7403, 0]
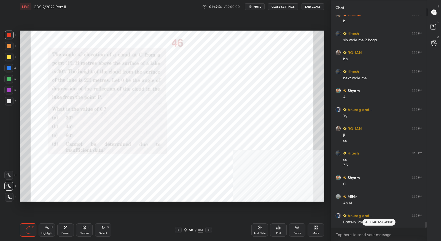
click at [208, 231] on icon at bounding box center [209, 230] width 4 height 4
click at [180, 231] on icon at bounding box center [178, 230] width 4 height 4
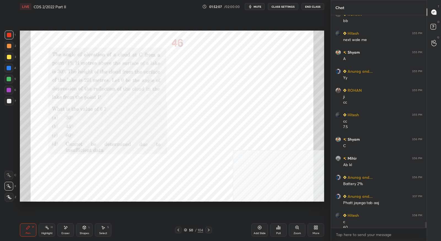
scroll to position [7447, 0]
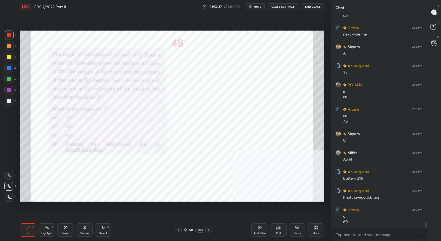
click at [208, 231] on icon at bounding box center [209, 230] width 2 height 3
click at [179, 230] on icon at bounding box center [178, 230] width 4 height 4
click at [210, 230] on icon at bounding box center [209, 230] width 4 height 4
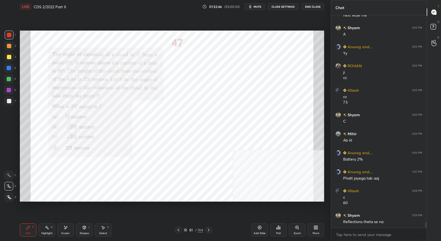
click at [179, 232] on icon at bounding box center [178, 230] width 4 height 4
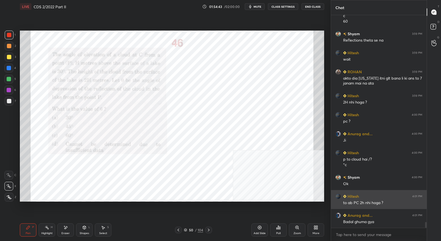
scroll to position [7666, 0]
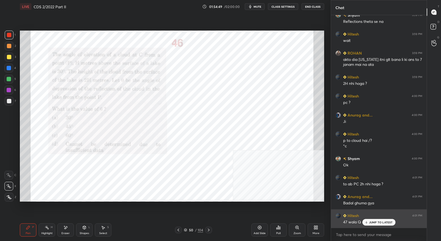
click at [371, 223] on p "JUMP TO LATEST" at bounding box center [381, 222] width 24 height 3
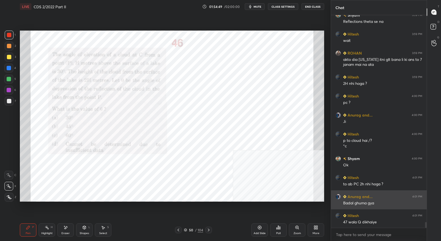
scroll to position [7672, 0]
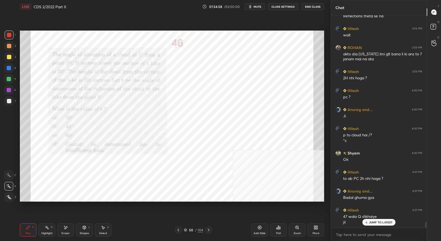
click at [209, 231] on icon at bounding box center [209, 230] width 4 height 4
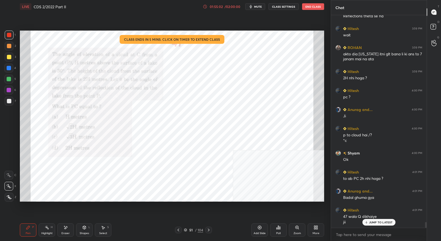
scroll to position [7691, 0]
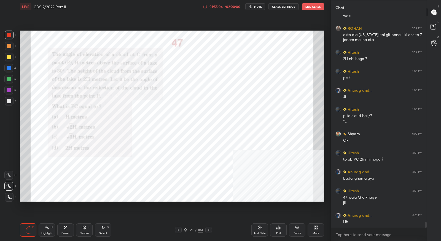
click at [217, 6] on div "01:55:06" at bounding box center [215, 6] width 15 height 3
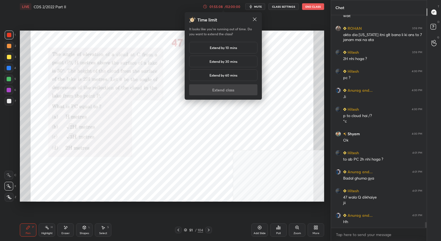
click at [221, 61] on h5 "Extend by 30 mins" at bounding box center [224, 61] width 28 height 5
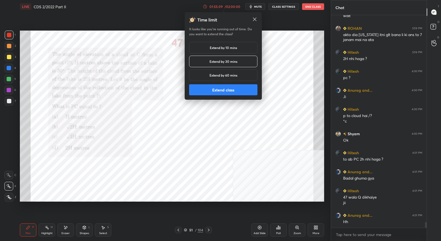
click at [228, 93] on button "Extend class" at bounding box center [223, 89] width 68 height 11
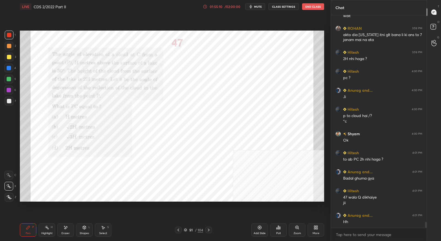
scroll to position [7710, 0]
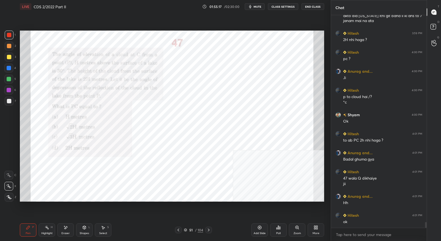
click at [211, 230] on div at bounding box center [208, 230] width 7 height 7
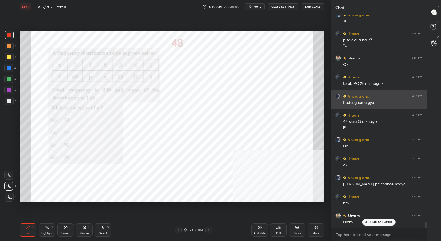
scroll to position [7786, 0]
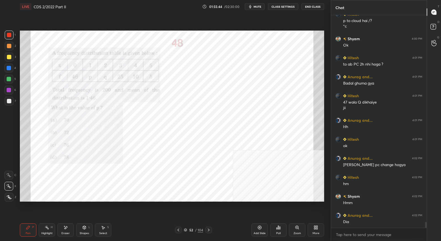
click at [180, 232] on icon at bounding box center [178, 230] width 4 height 4
click at [208, 232] on icon at bounding box center [209, 230] width 4 height 4
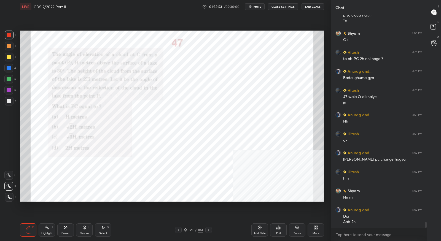
drag, startPoint x: 68, startPoint y: 229, endPoint x: 66, endPoint y: 209, distance: 20.5
click at [68, 229] on div "Eraser" at bounding box center [65, 230] width 17 height 13
click at [30, 229] on icon at bounding box center [28, 228] width 4 height 4
drag, startPoint x: 179, startPoint y: 231, endPoint x: 180, endPoint y: 228, distance: 3.4
click at [179, 231] on icon at bounding box center [178, 230] width 4 height 4
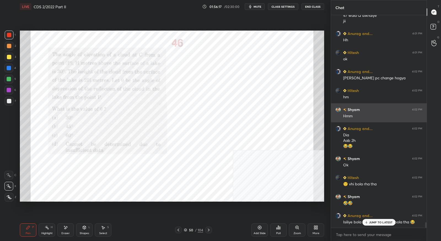
scroll to position [7892, 0]
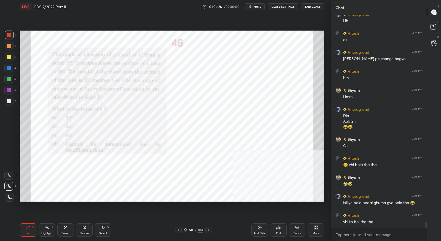
click at [211, 231] on div at bounding box center [208, 230] width 7 height 7
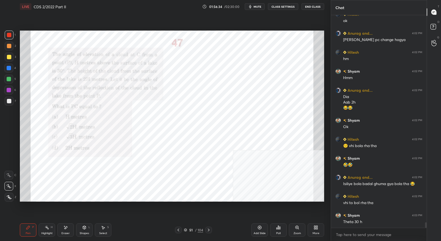
click at [211, 231] on div at bounding box center [208, 230] width 7 height 7
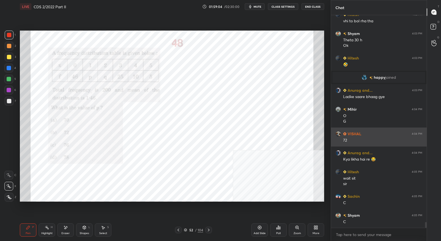
scroll to position [7582, 0]
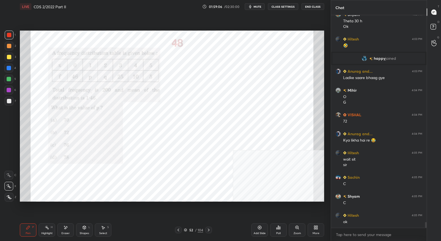
click at [210, 231] on icon at bounding box center [209, 230] width 4 height 4
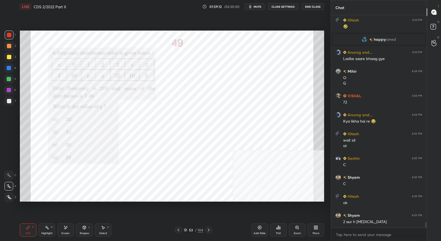
scroll to position [7620, 0]
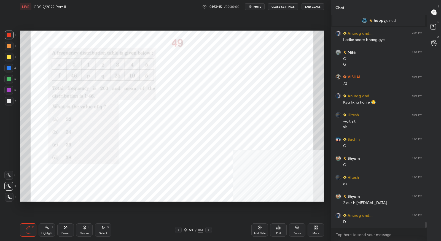
click at [210, 231] on icon at bounding box center [209, 230] width 4 height 4
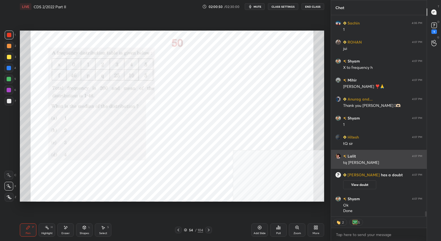
scroll to position [7757, 0]
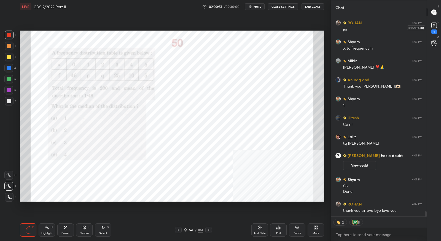
click at [434, 28] on icon at bounding box center [434, 25] width 8 height 8
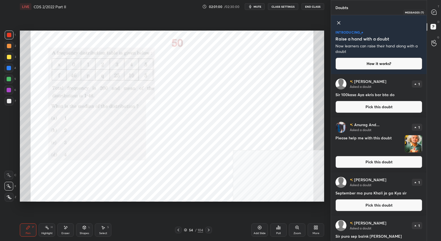
click at [433, 13] on icon at bounding box center [433, 13] width 1 height 0
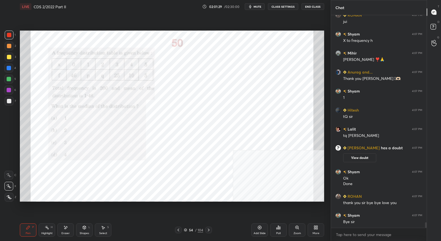
scroll to position [7986, 0]
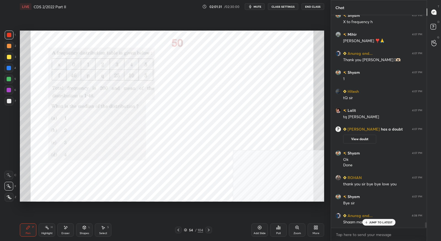
click at [179, 232] on icon at bounding box center [178, 230] width 4 height 4
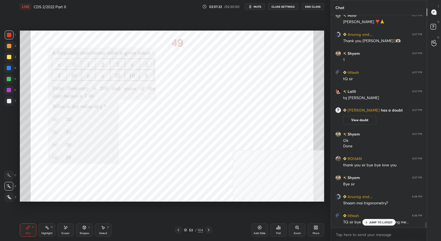
click at [179, 231] on icon at bounding box center [179, 230] width 2 height 3
click at [208, 231] on icon at bounding box center [209, 230] width 4 height 4
click at [209, 230] on icon at bounding box center [209, 230] width 4 height 4
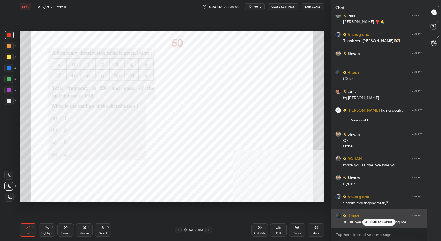
drag, startPoint x: 371, startPoint y: 222, endPoint x: 371, endPoint y: 215, distance: 6.9
click at [370, 224] on p "JUMP TO LATEST" at bounding box center [381, 222] width 24 height 3
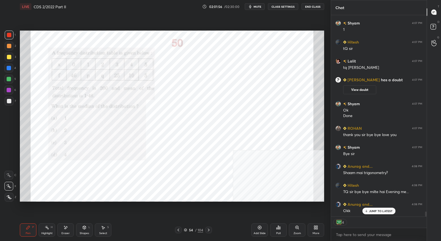
scroll to position [8055, 0]
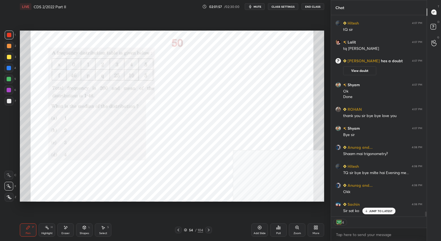
click at [387, 211] on p "JUMP TO LATEST" at bounding box center [381, 211] width 24 height 3
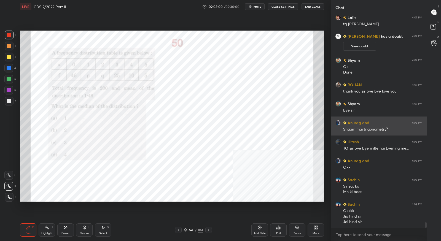
scroll to position [8085, 0]
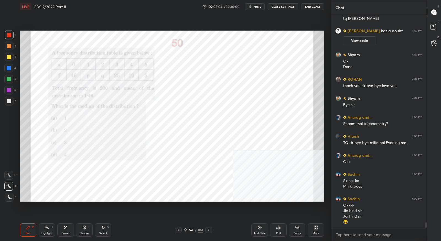
click at [313, 6] on button "End Class" at bounding box center [313, 6] width 23 height 7
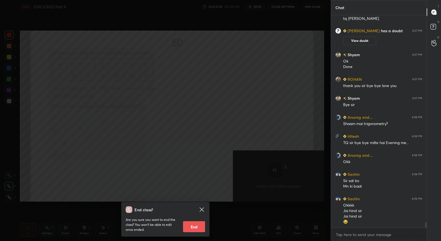
click at [201, 228] on button "End" at bounding box center [194, 226] width 22 height 11
type textarea "x"
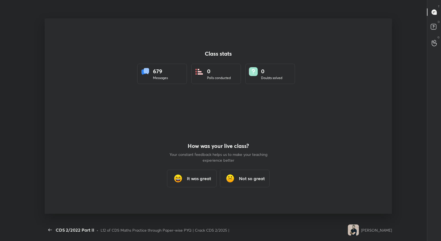
scroll to position [0, 0]
